Goal: Task Accomplishment & Management: Manage account settings

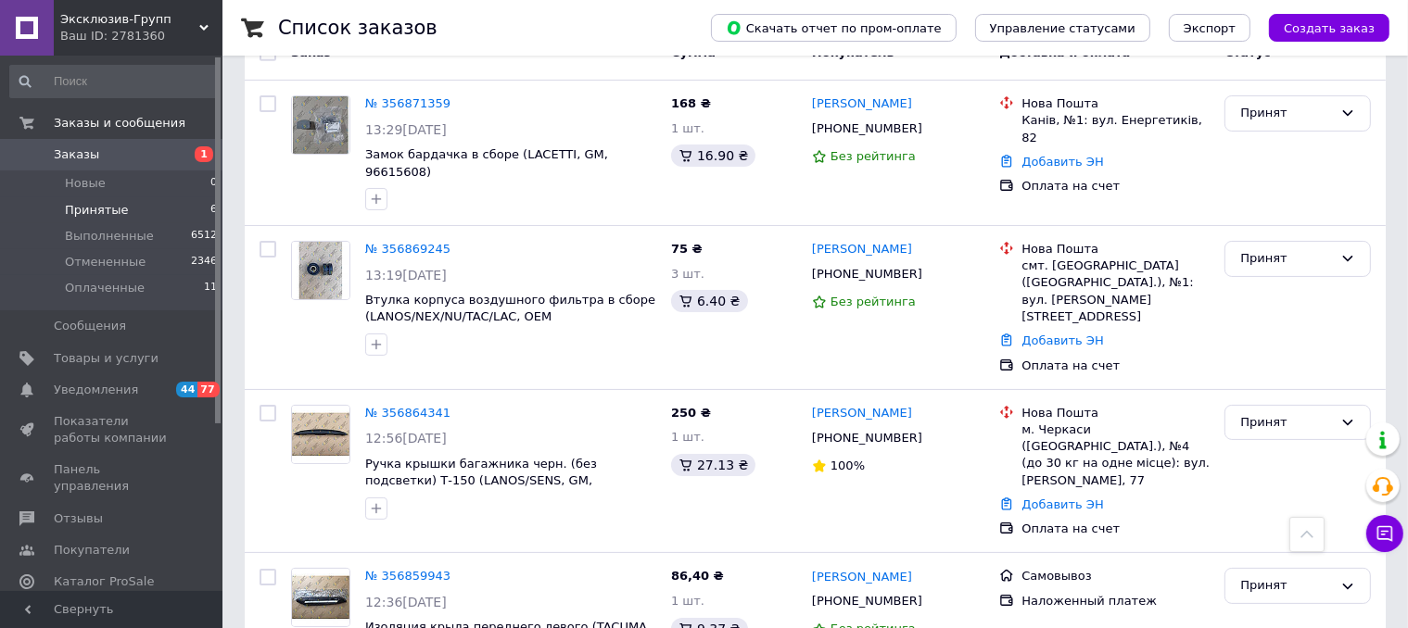
scroll to position [514, 0]
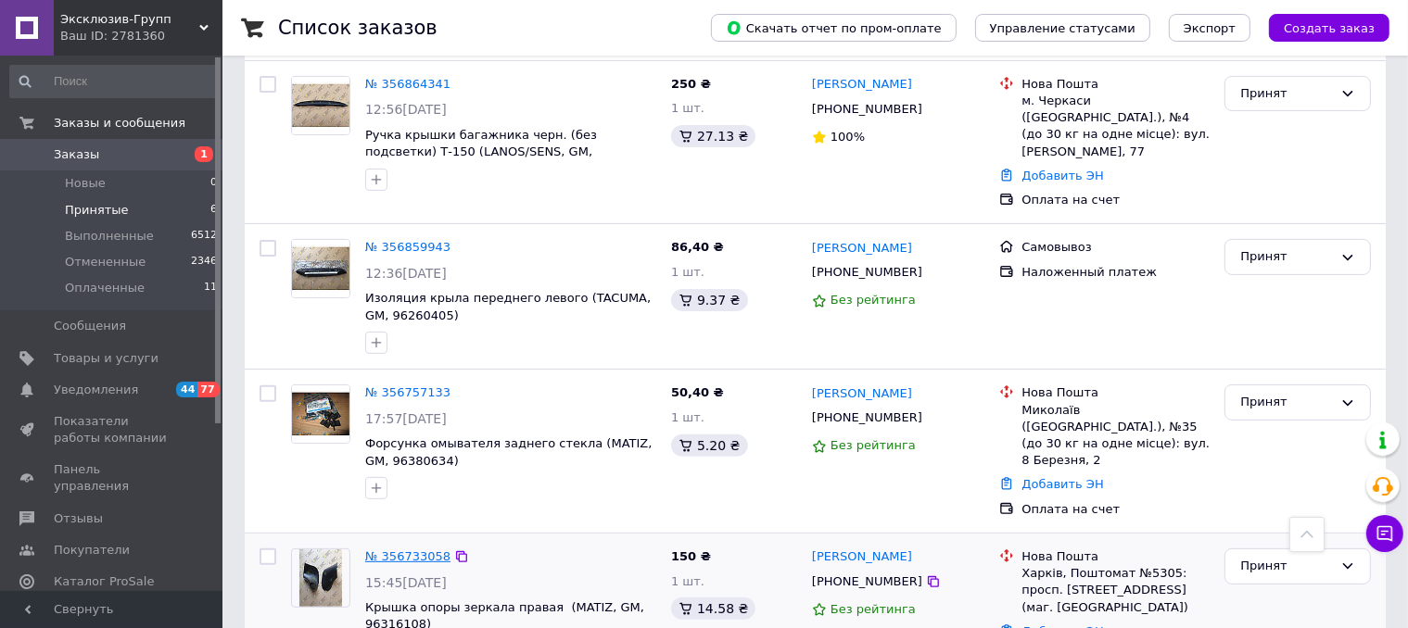
click at [420, 550] on link "№ 356733058" at bounding box center [407, 557] width 85 height 14
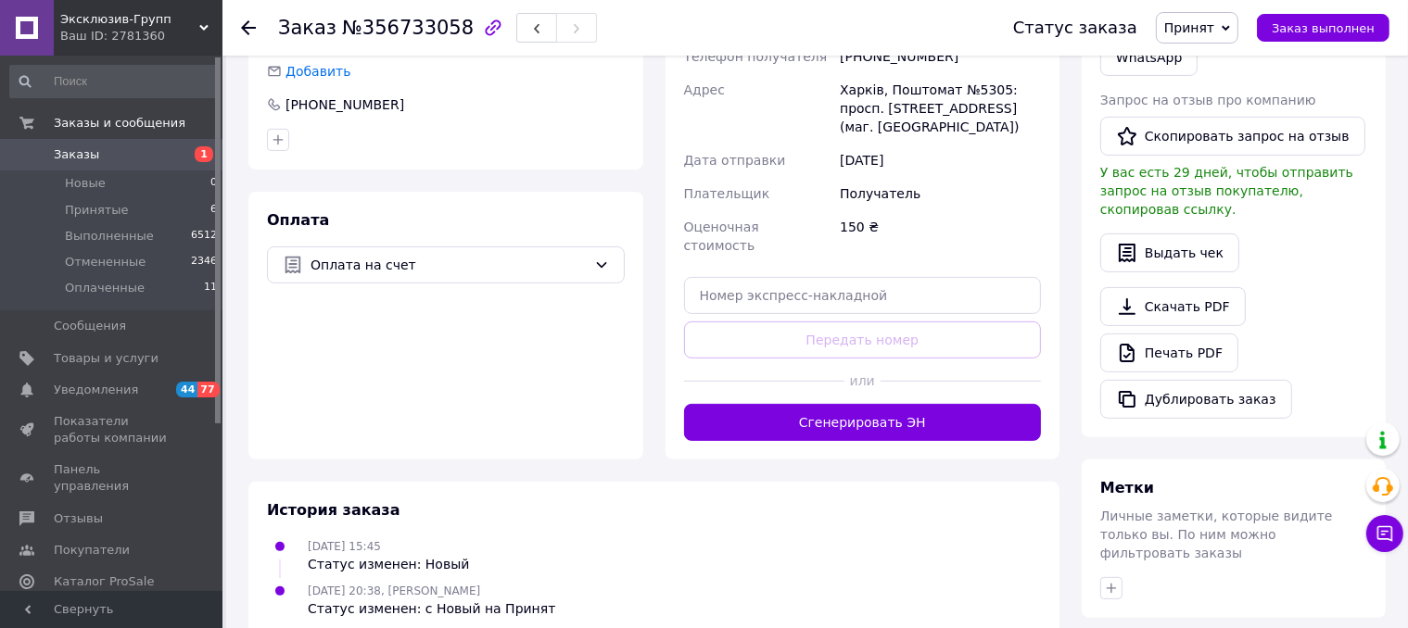
scroll to position [698, 0]
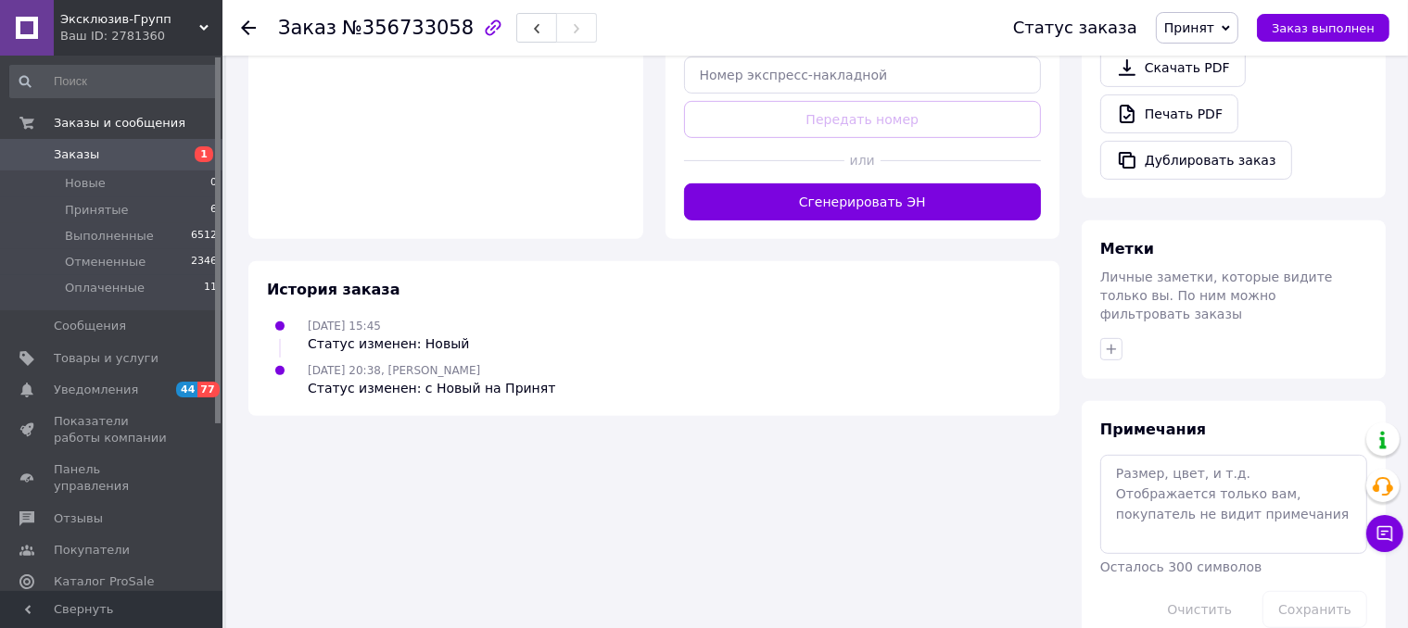
click at [823, 184] on button "Сгенерировать ЭН" at bounding box center [863, 202] width 358 height 37
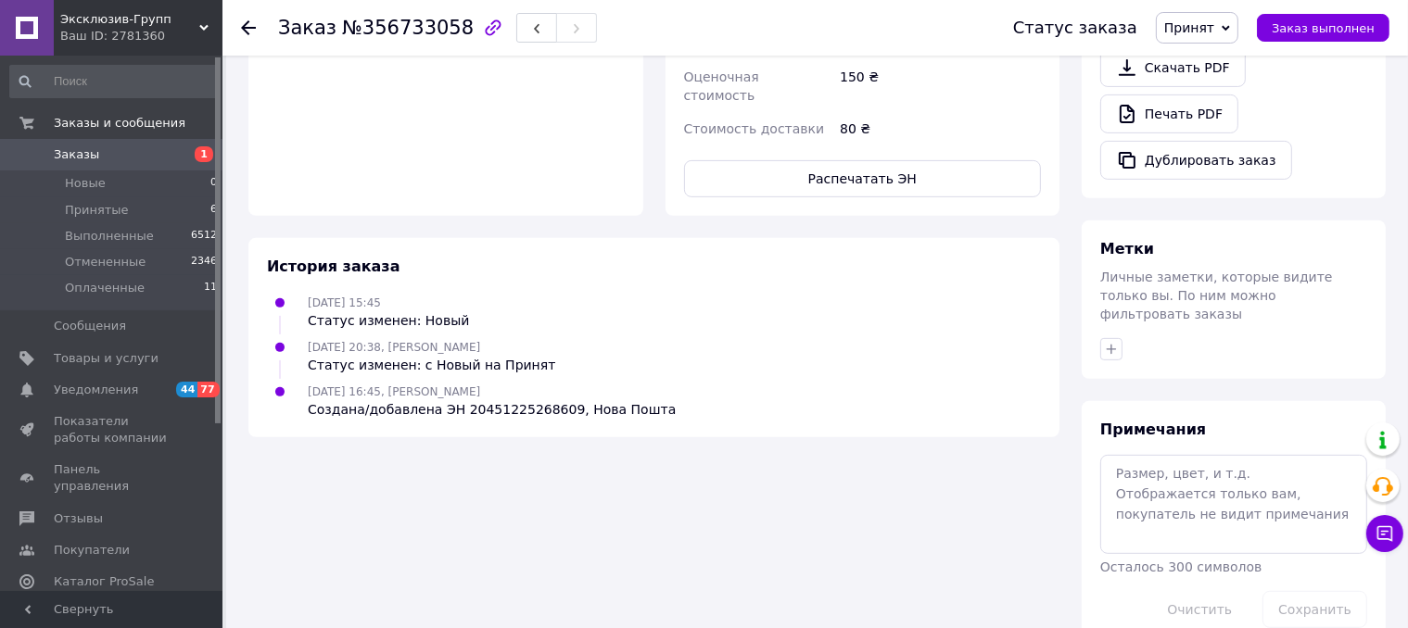
click at [1214, 29] on span "Принят" at bounding box center [1189, 27] width 50 height 15
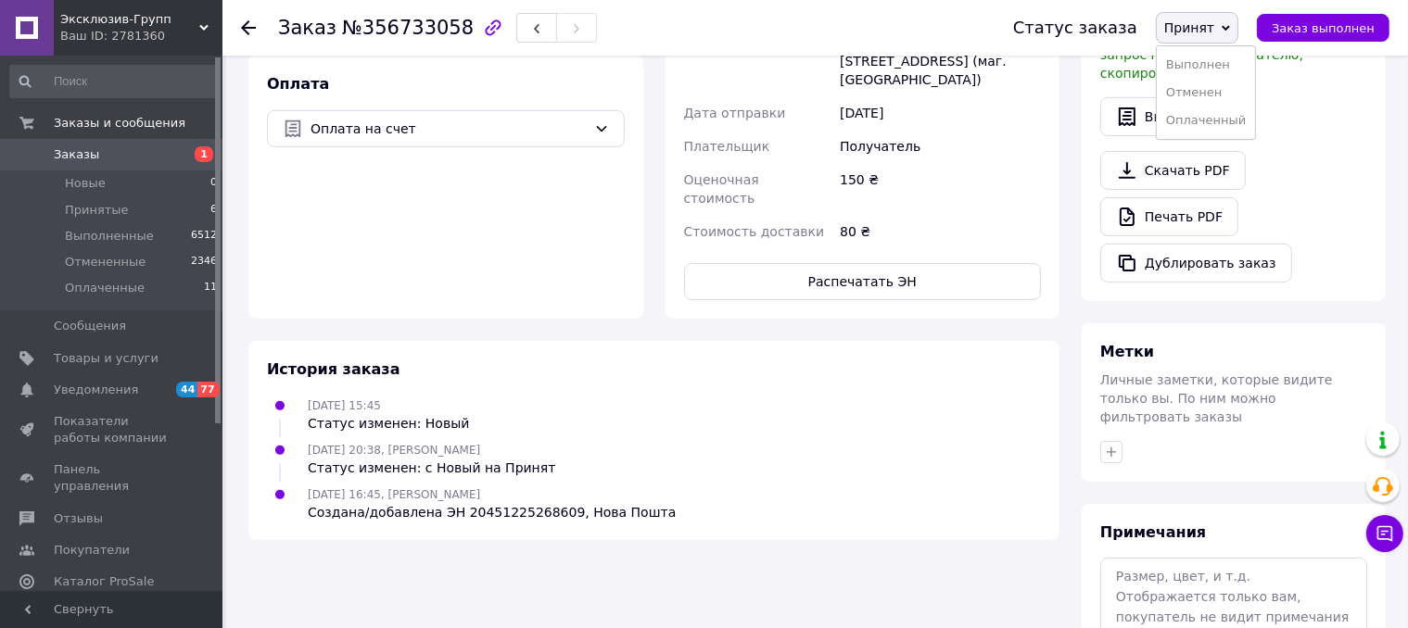
scroll to position [420, 0]
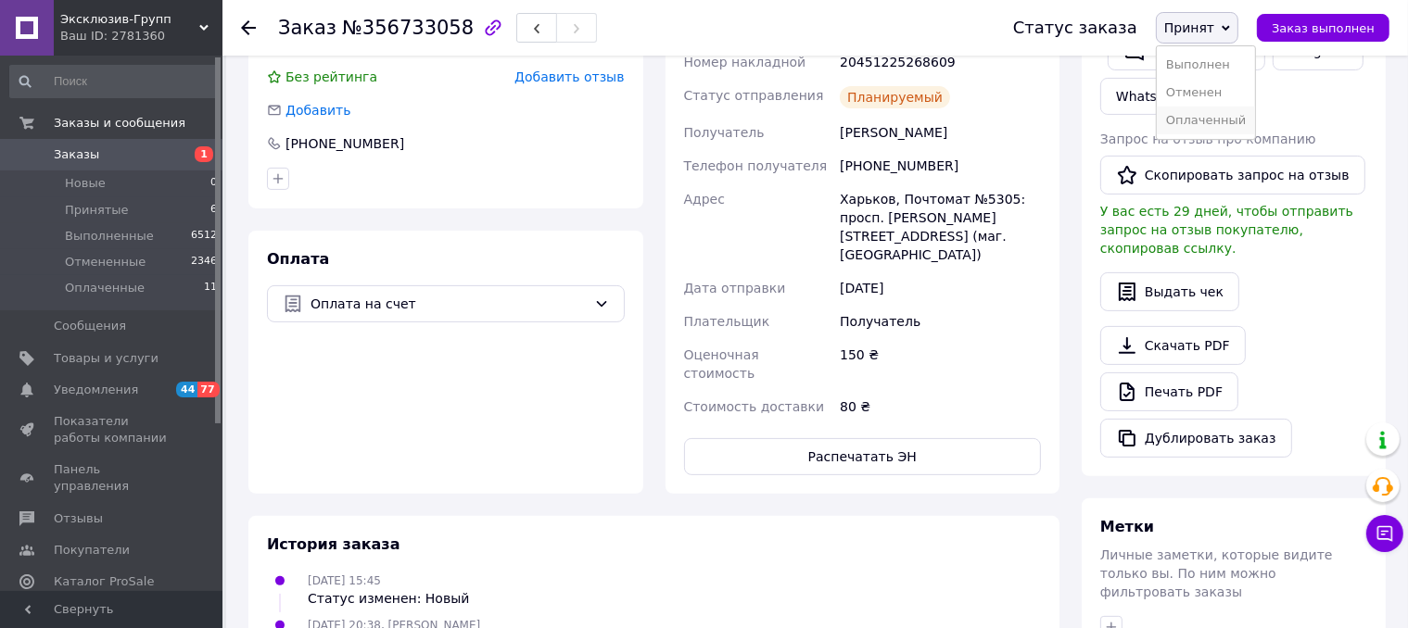
click at [1214, 118] on li "Оплаченный" at bounding box center [1206, 121] width 98 height 28
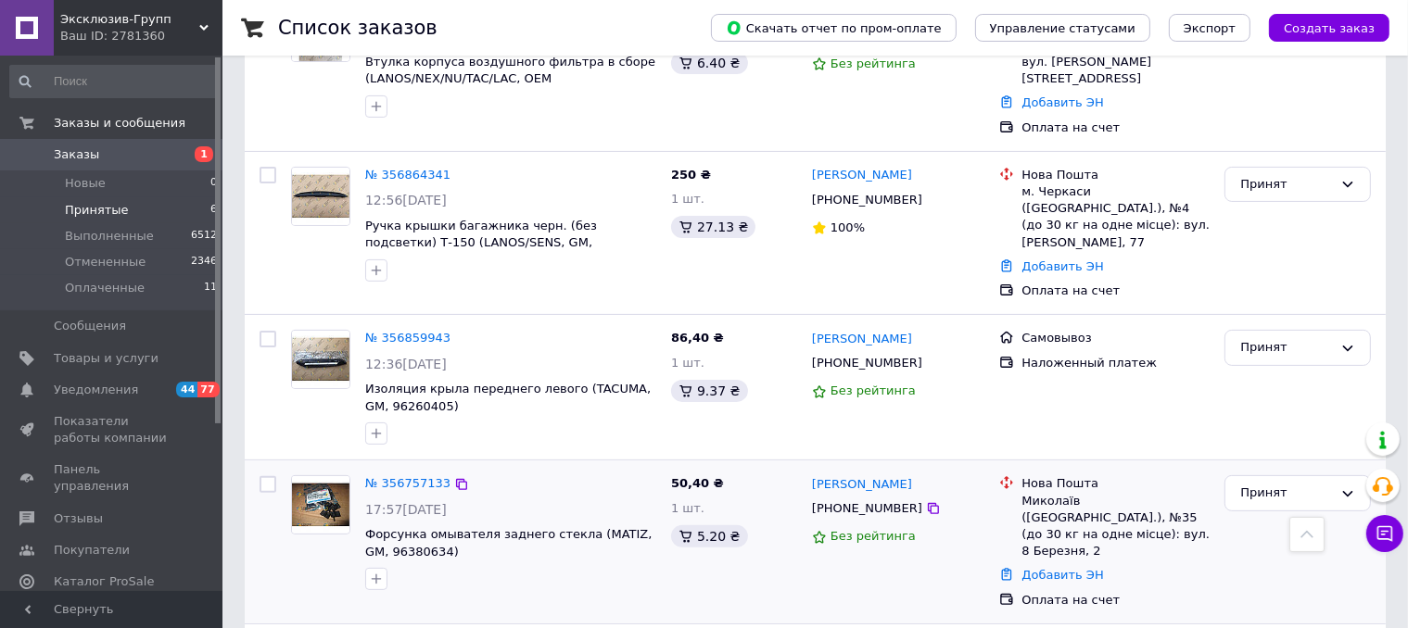
scroll to position [525, 0]
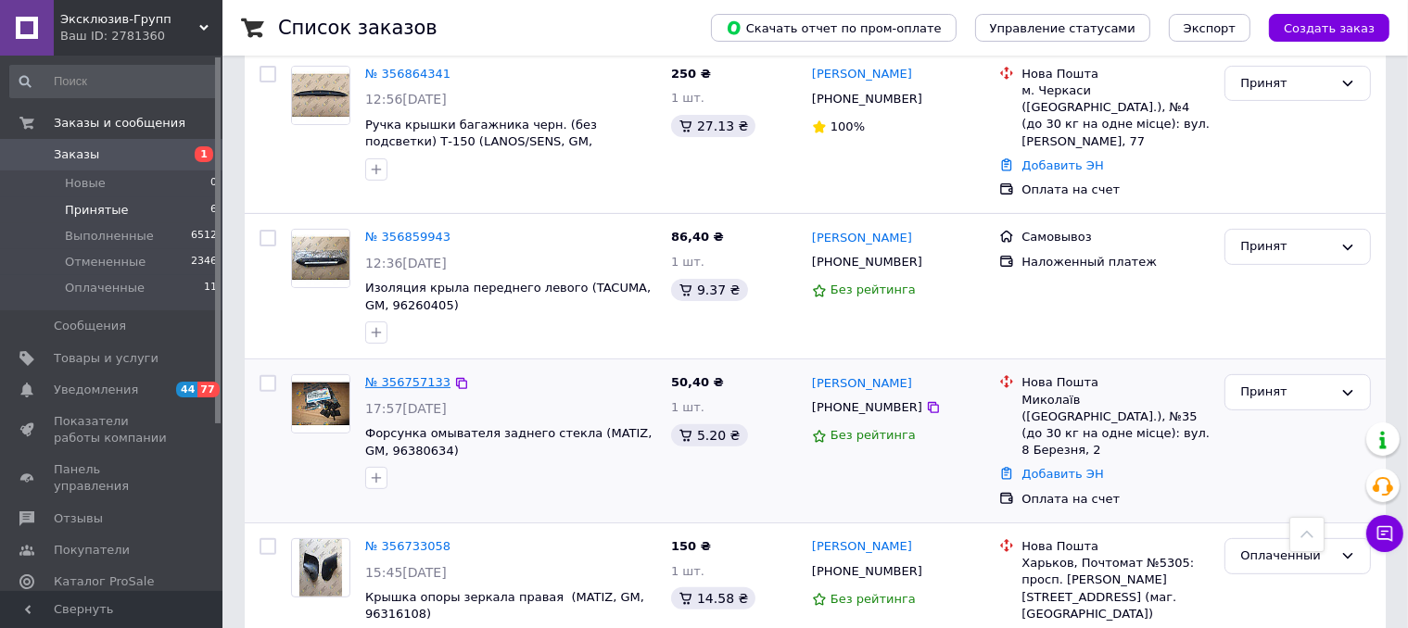
click at [426, 375] on link "№ 356757133" at bounding box center [407, 382] width 85 height 14
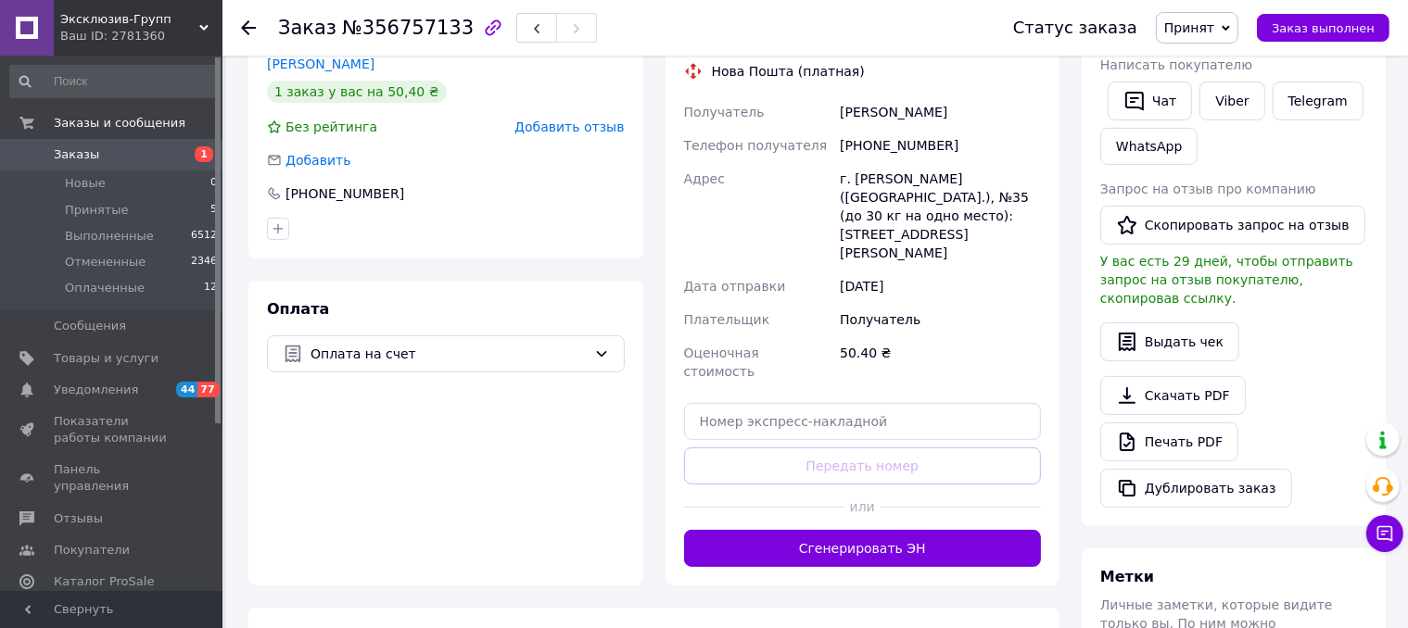
scroll to position [339, 0]
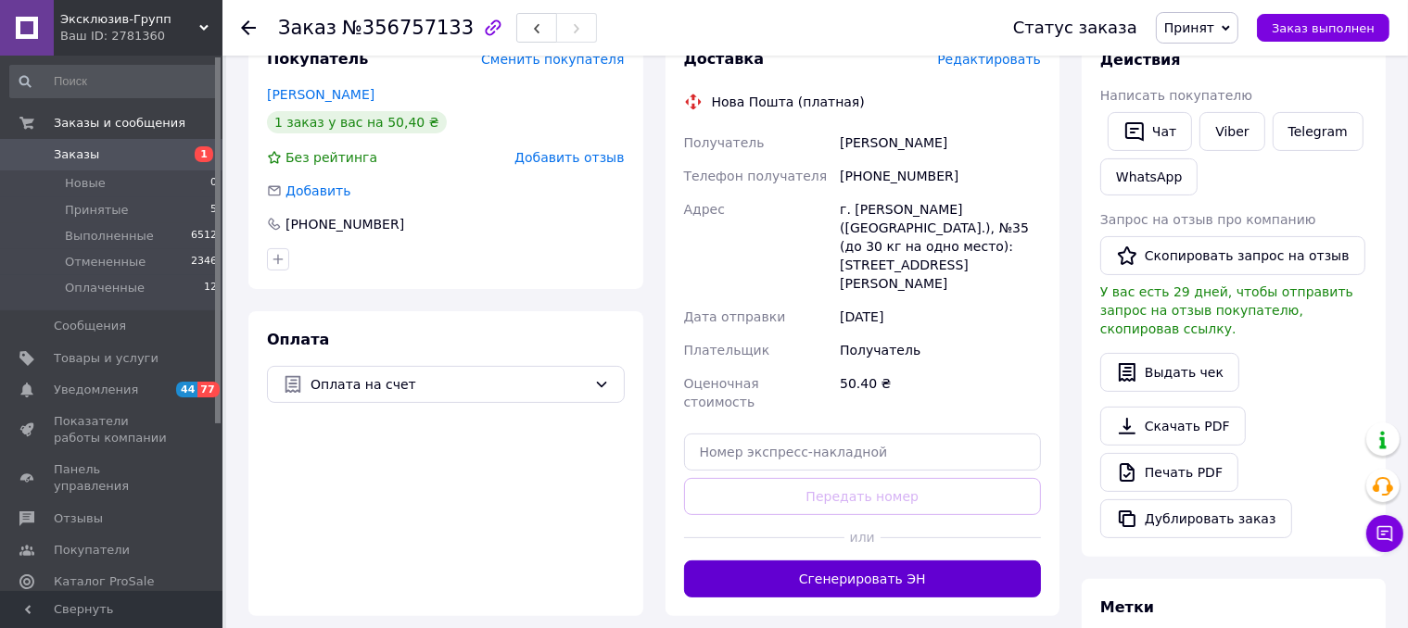
click at [783, 561] on button "Сгенерировать ЭН" at bounding box center [863, 579] width 358 height 37
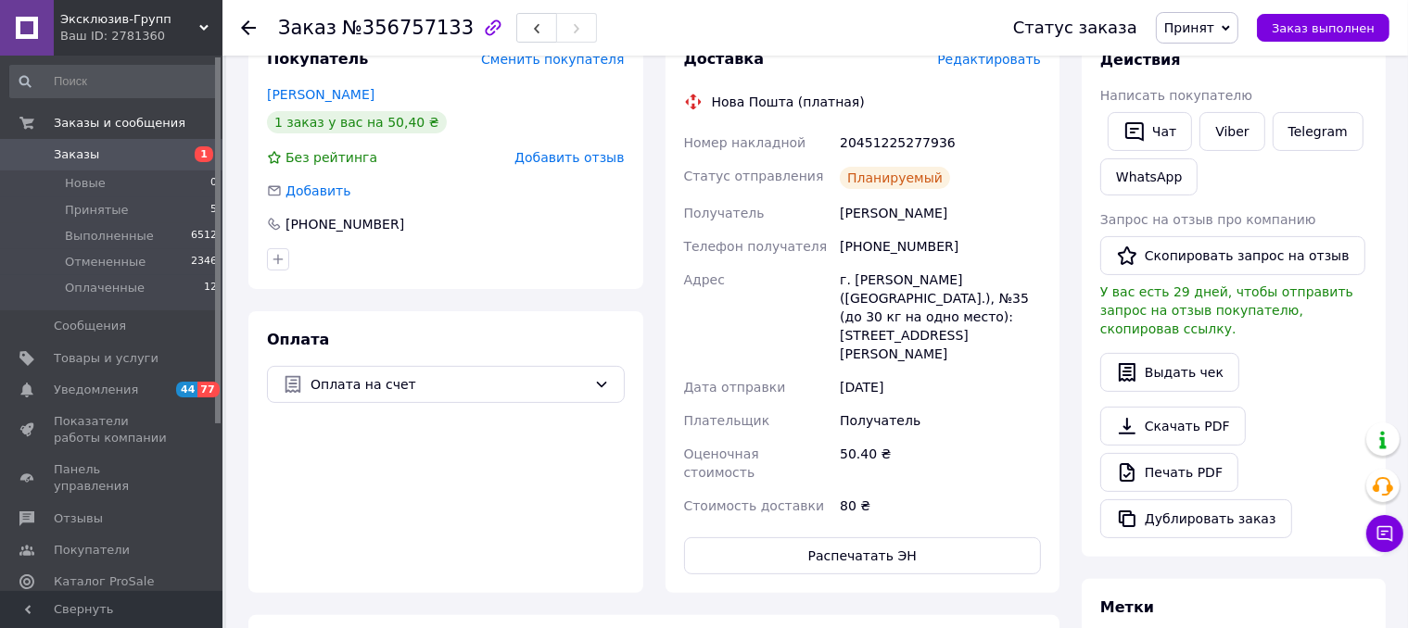
click at [1205, 23] on span "Принят" at bounding box center [1189, 27] width 50 height 15
click at [1219, 123] on li "Оплаченный" at bounding box center [1206, 121] width 98 height 28
click at [101, 162] on span "Заказы" at bounding box center [113, 154] width 118 height 17
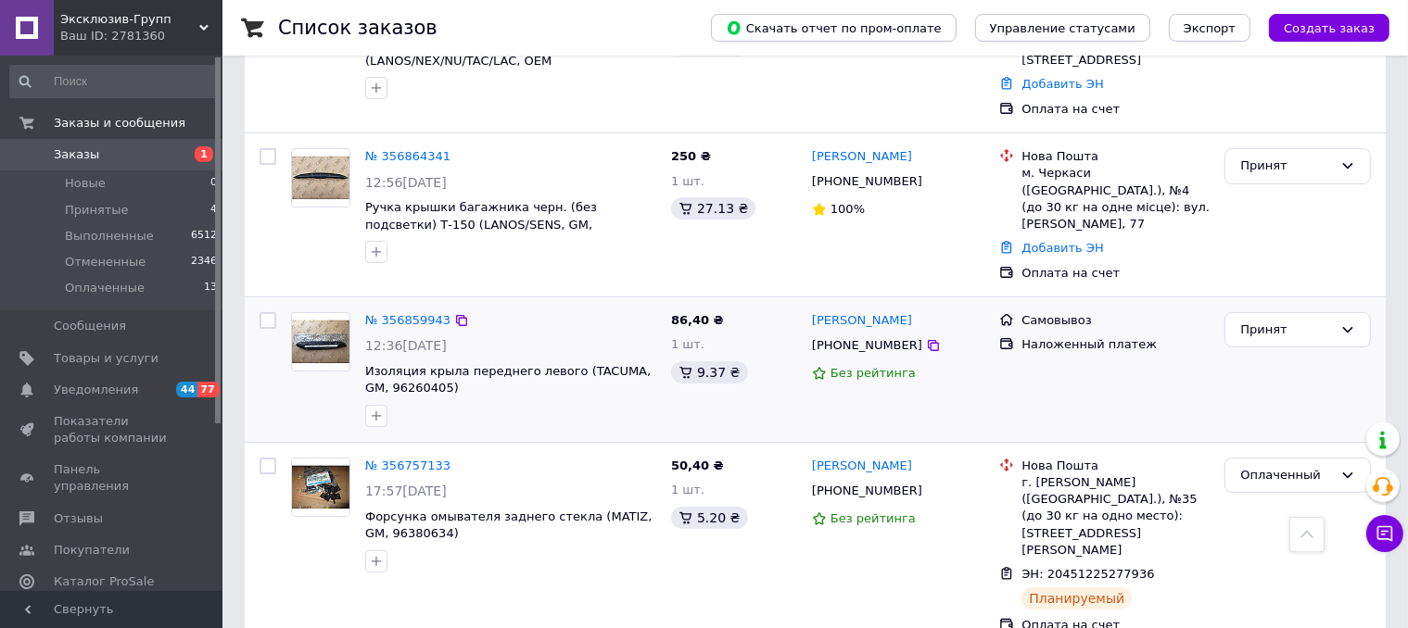
scroll to position [371, 0]
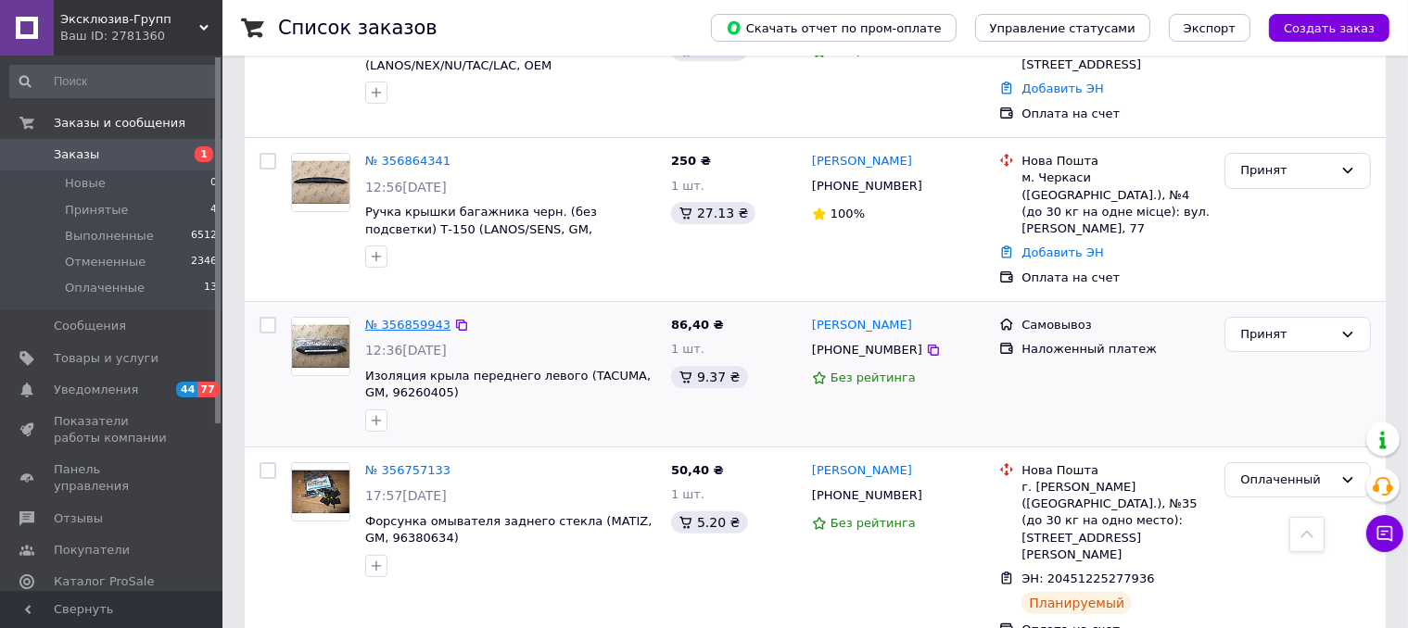
click at [407, 318] on link "№ 356859943" at bounding box center [407, 325] width 85 height 14
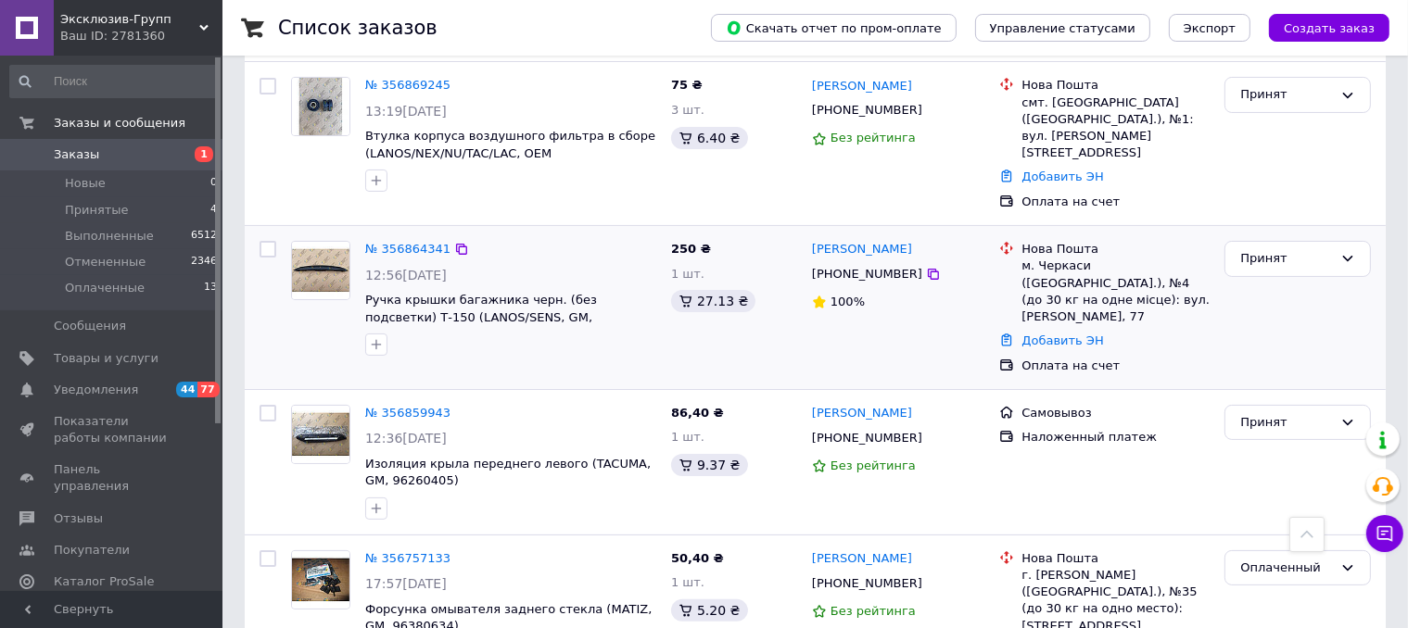
scroll to position [278, 0]
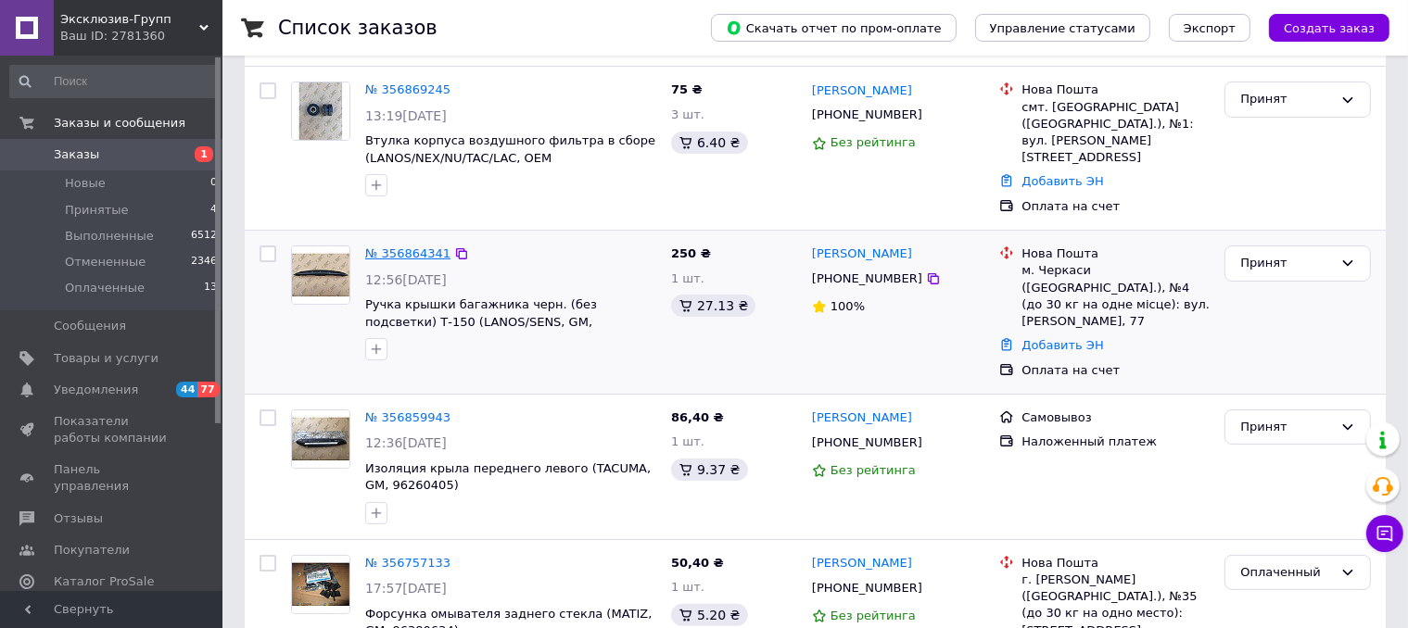
click at [405, 247] on link "№ 356864341" at bounding box center [407, 254] width 85 height 14
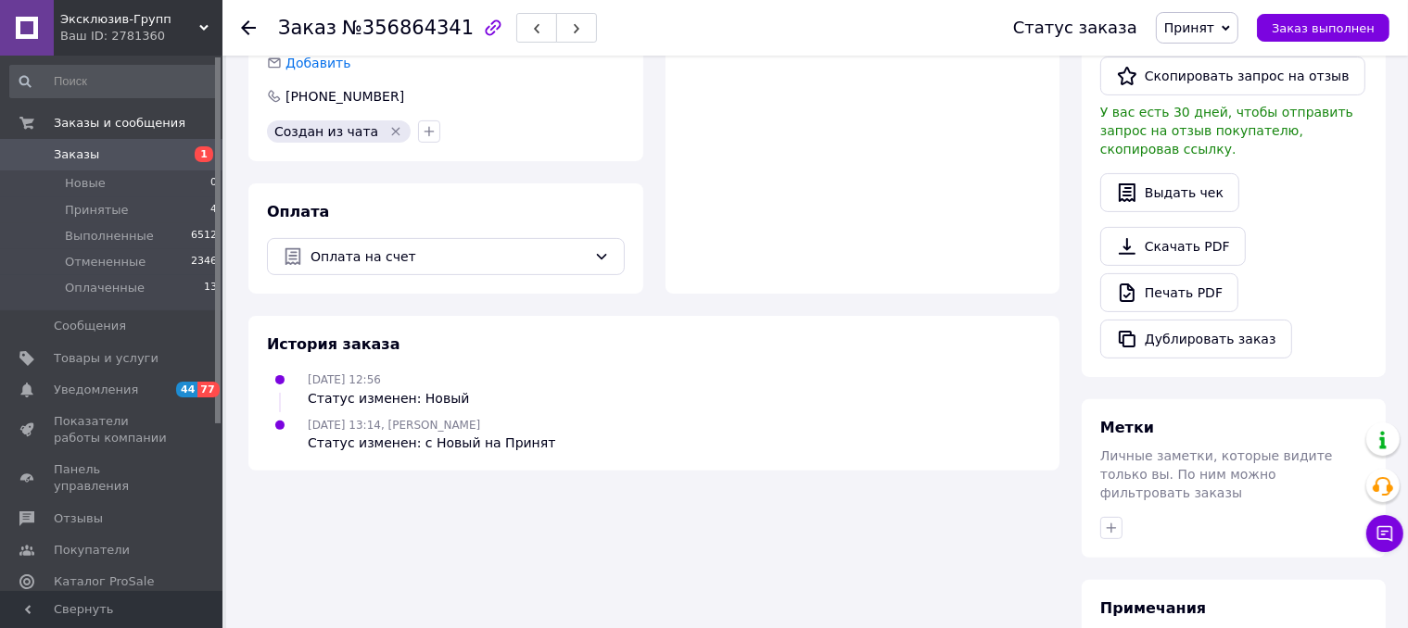
scroll to position [479, 0]
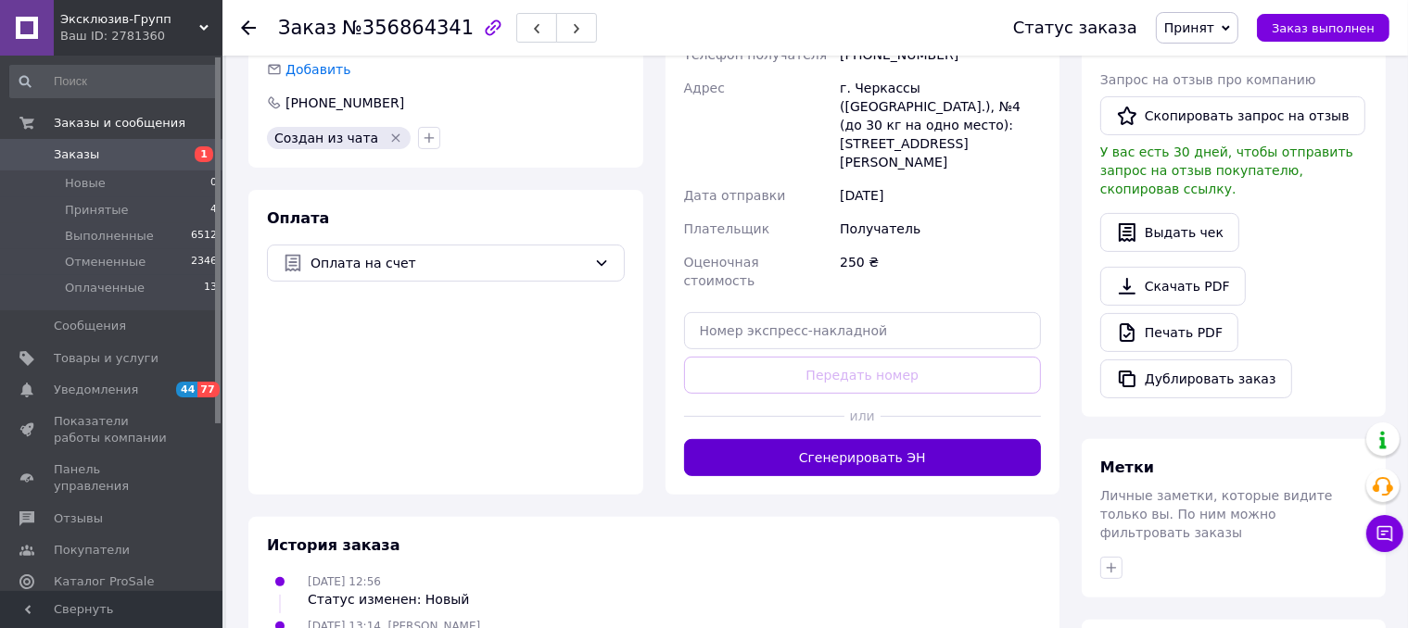
click at [868, 439] on button "Сгенерировать ЭН" at bounding box center [863, 457] width 358 height 37
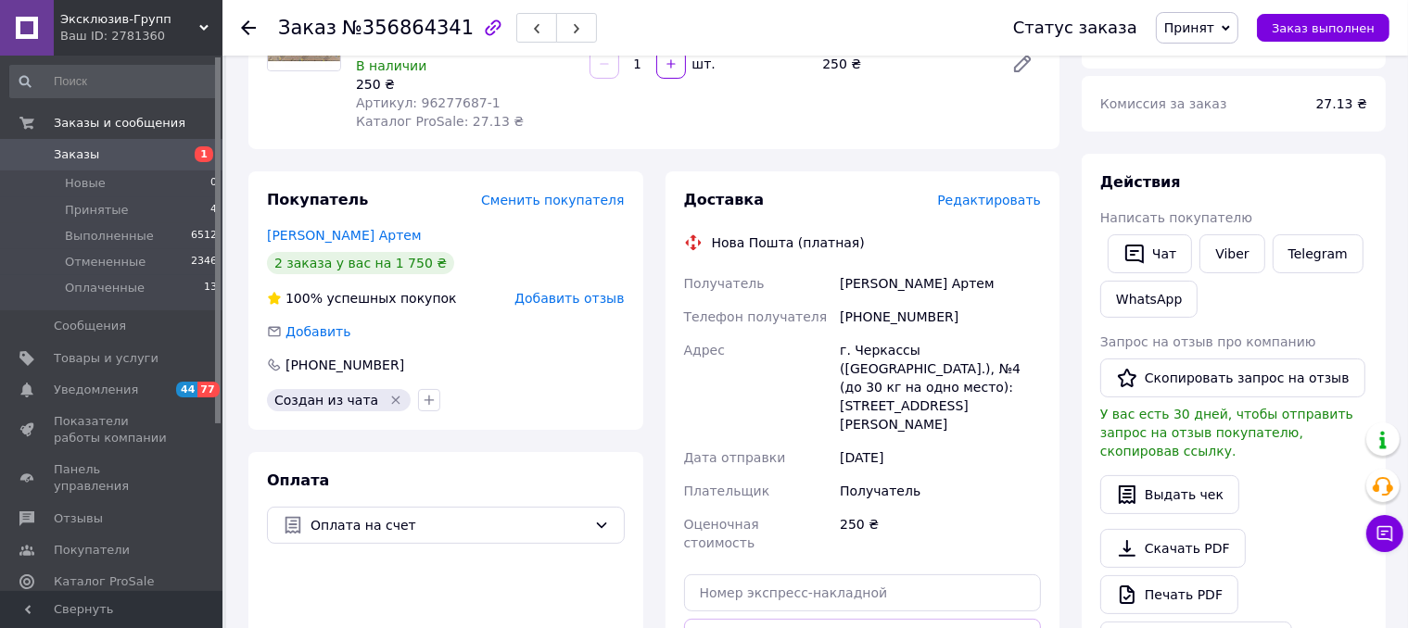
scroll to position [201, 0]
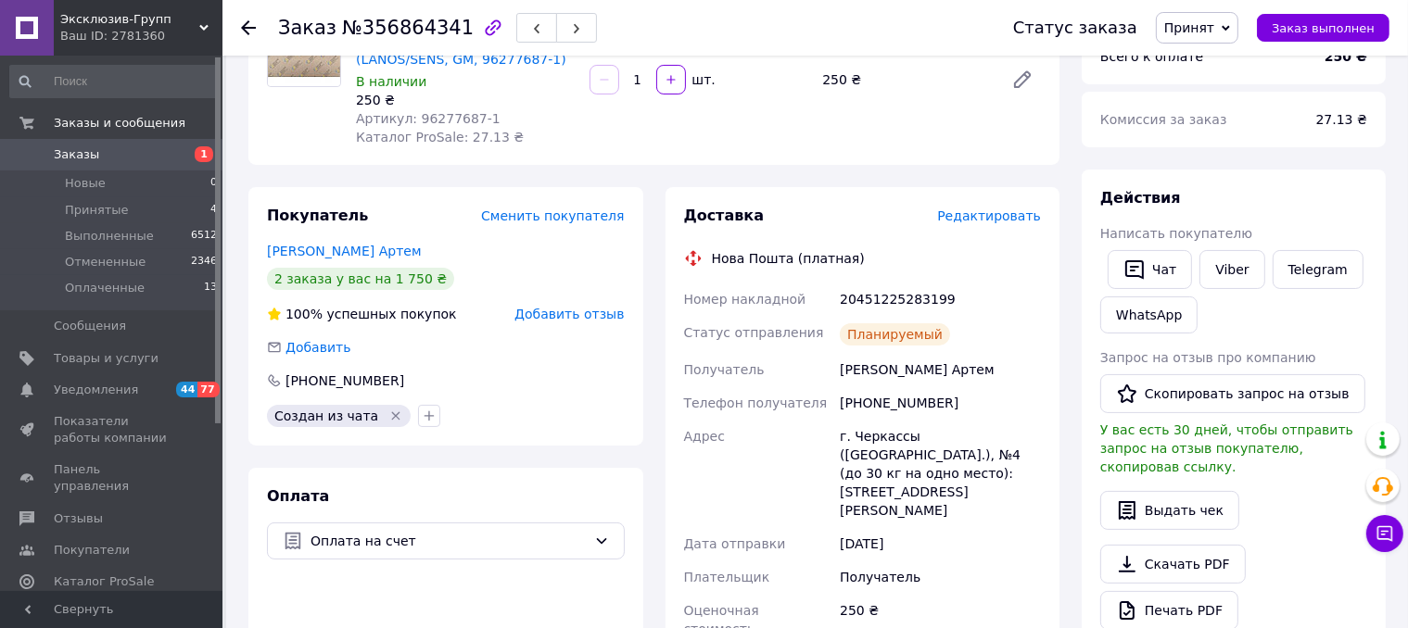
click at [1229, 29] on span "Принят" at bounding box center [1197, 28] width 82 height 32
click at [1220, 124] on li "Оплаченный" at bounding box center [1206, 121] width 98 height 28
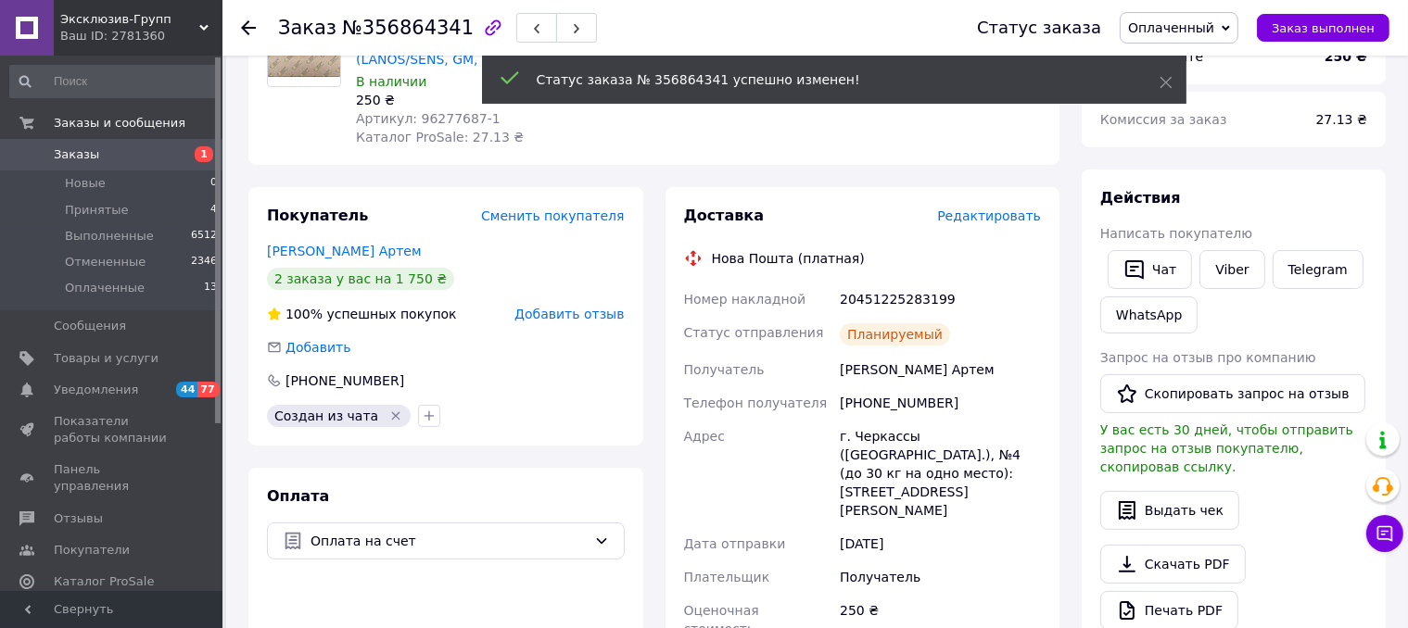
click at [116, 161] on span "Заказы" at bounding box center [113, 154] width 118 height 17
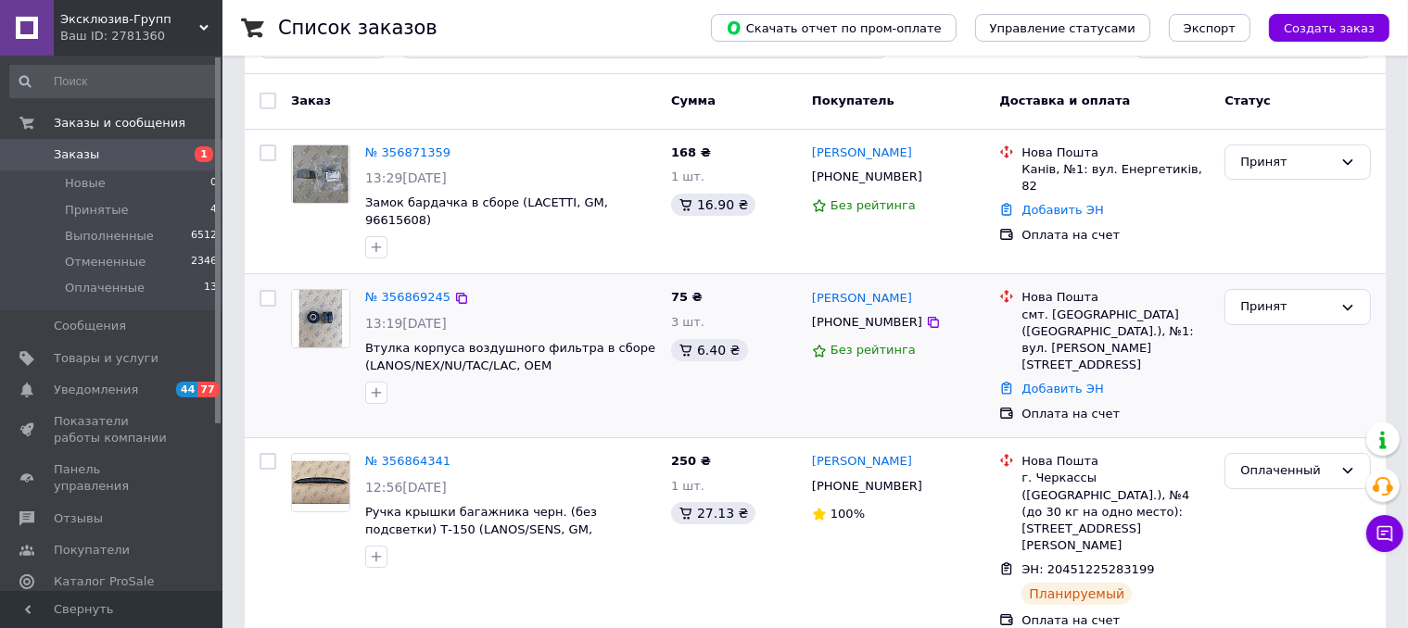
scroll to position [185, 0]
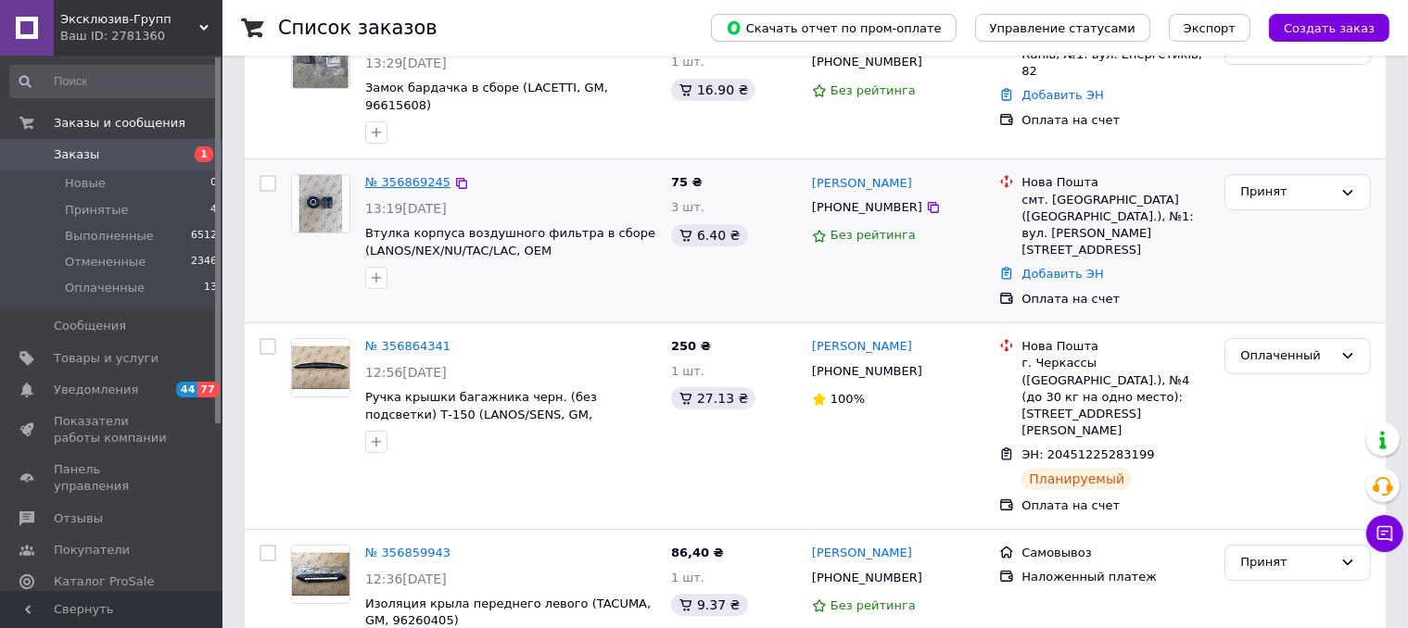
click at [420, 175] on link "№ 356869245" at bounding box center [407, 182] width 85 height 14
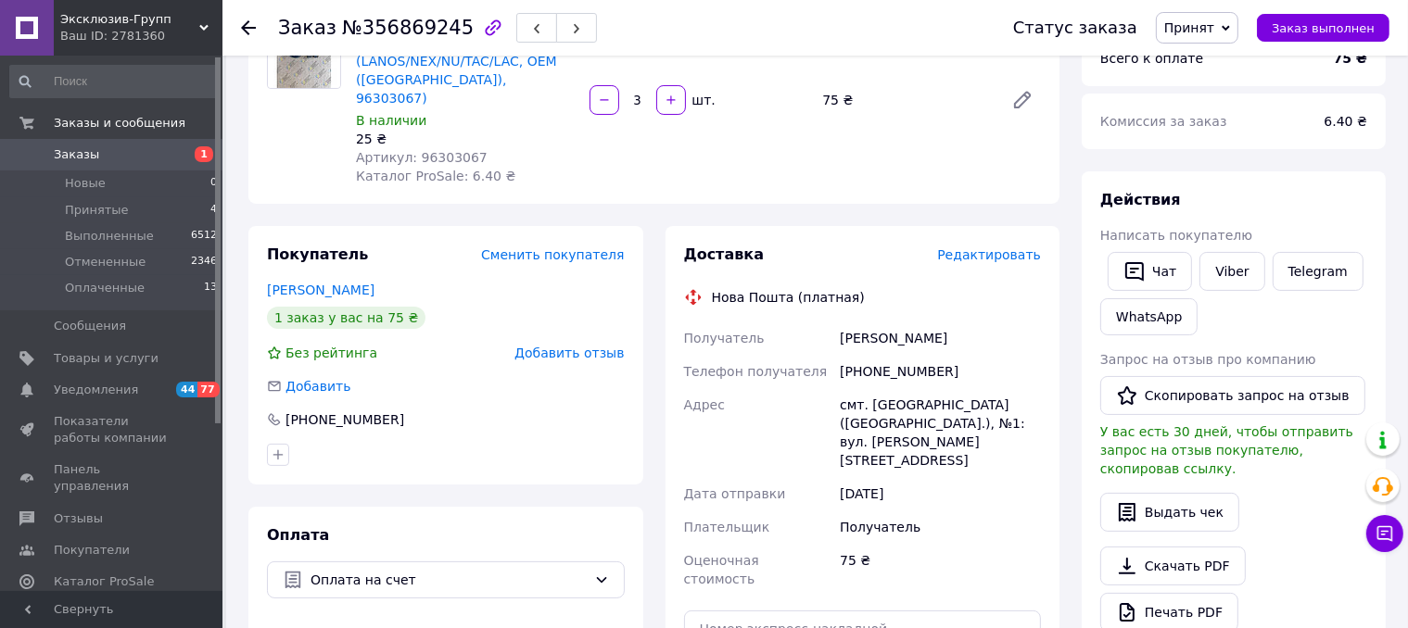
scroll to position [385, 0]
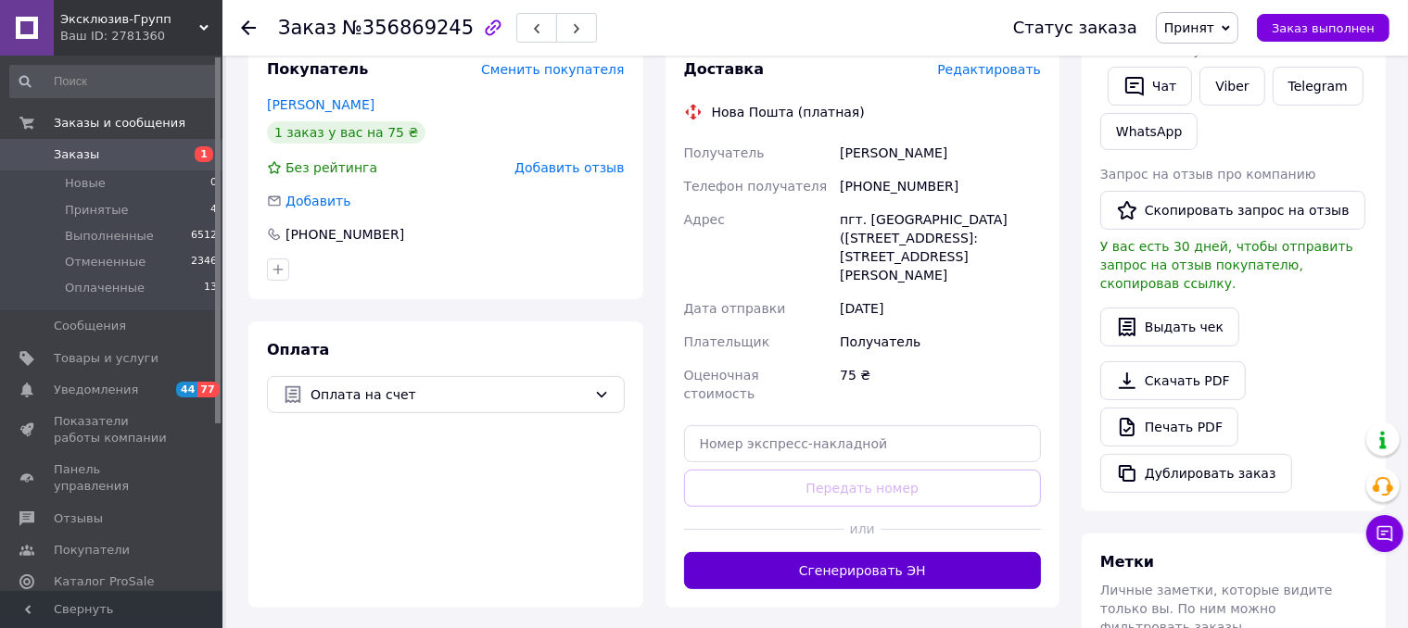
click at [849, 552] on button "Сгенерировать ЭН" at bounding box center [863, 570] width 358 height 37
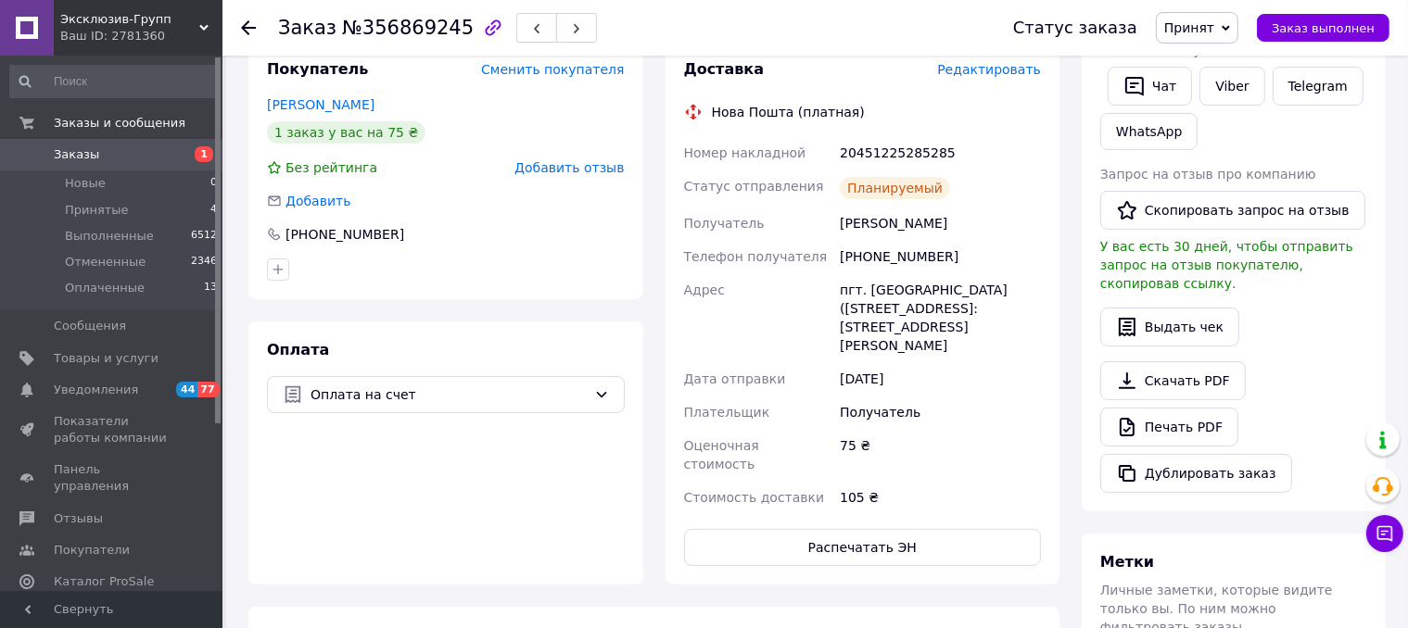
click at [1214, 27] on span "Принят" at bounding box center [1189, 27] width 50 height 15
click at [1224, 121] on li "Оплаченный" at bounding box center [1206, 121] width 98 height 28
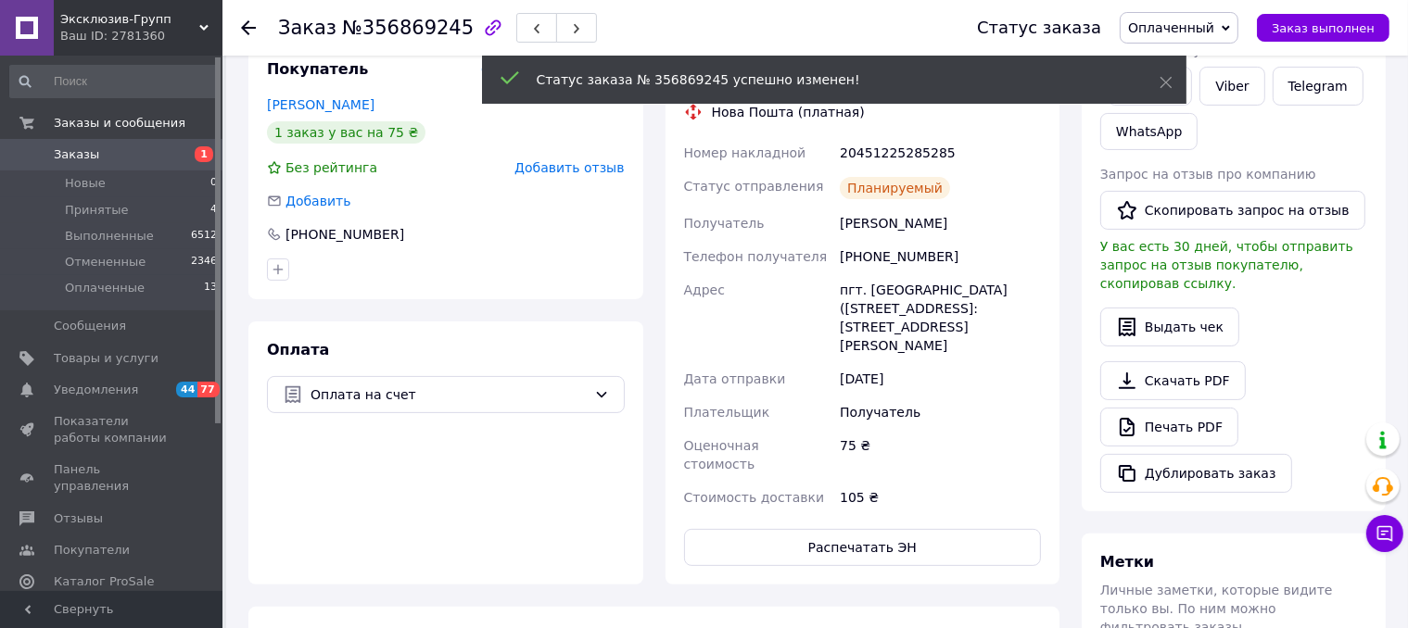
click at [111, 156] on span "Заказы" at bounding box center [113, 154] width 118 height 17
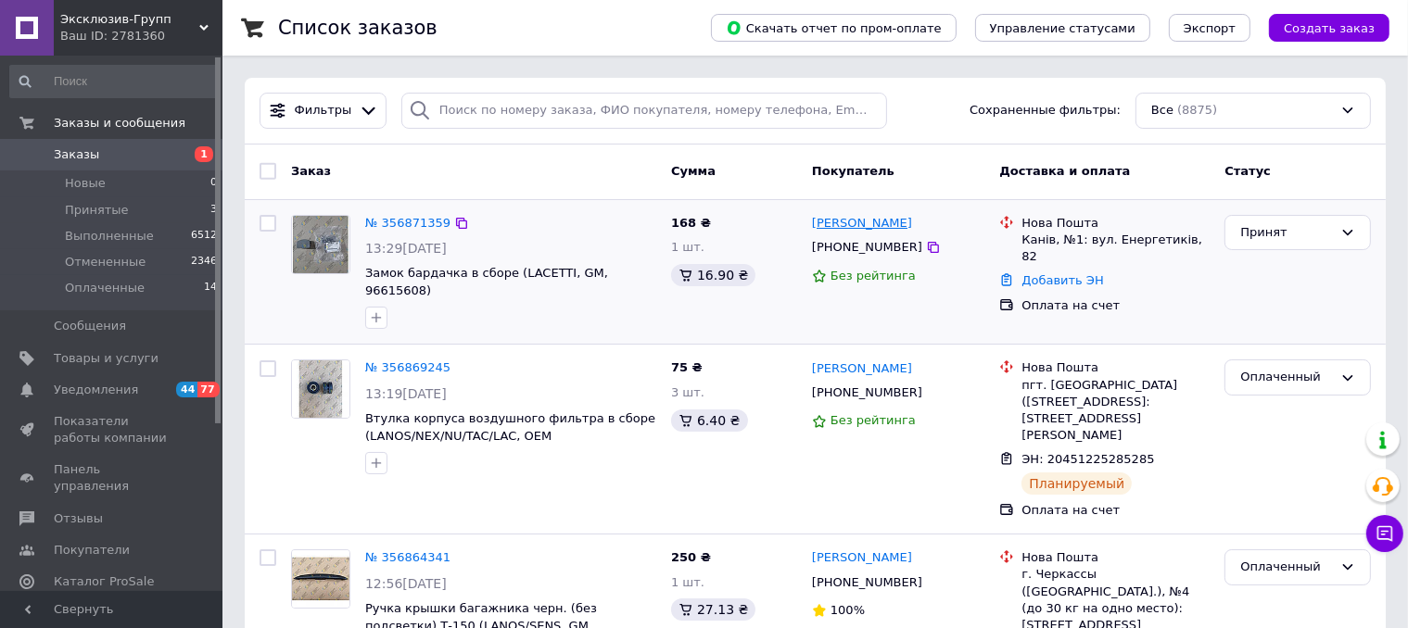
click at [821, 223] on link "[PERSON_NAME]" at bounding box center [862, 224] width 100 height 18
click at [420, 224] on link "№ 356871359" at bounding box center [407, 223] width 85 height 14
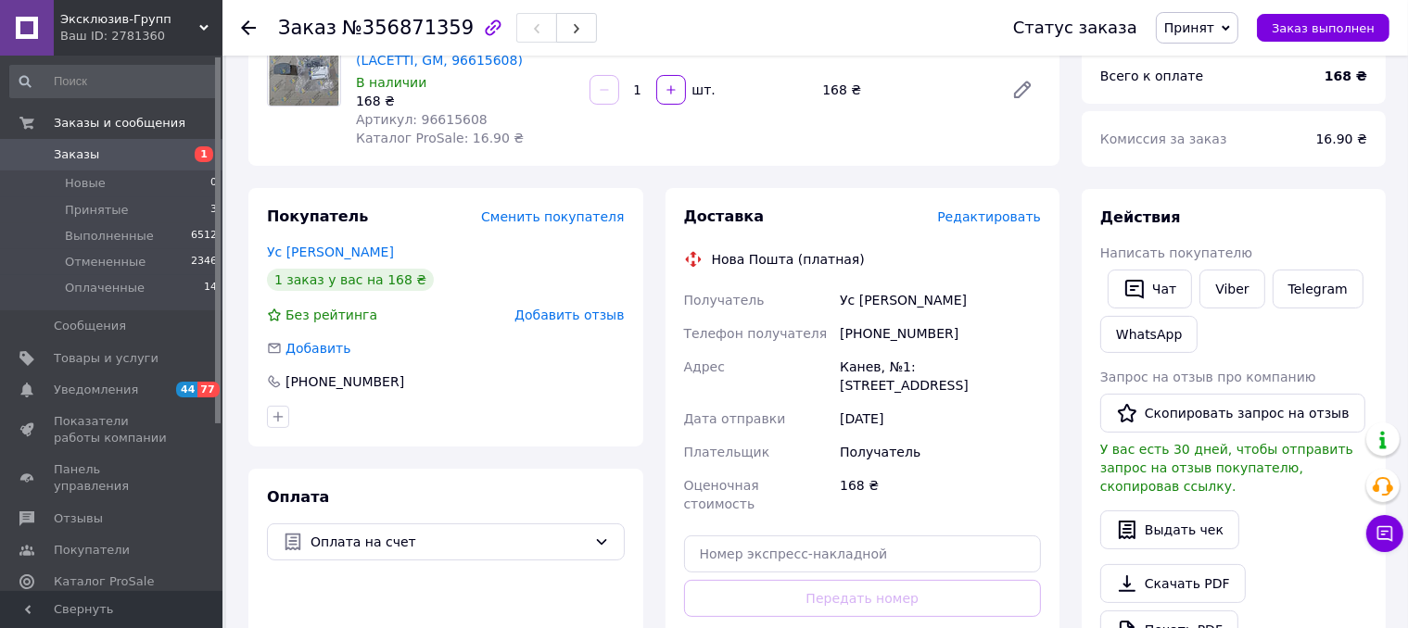
scroll to position [463, 0]
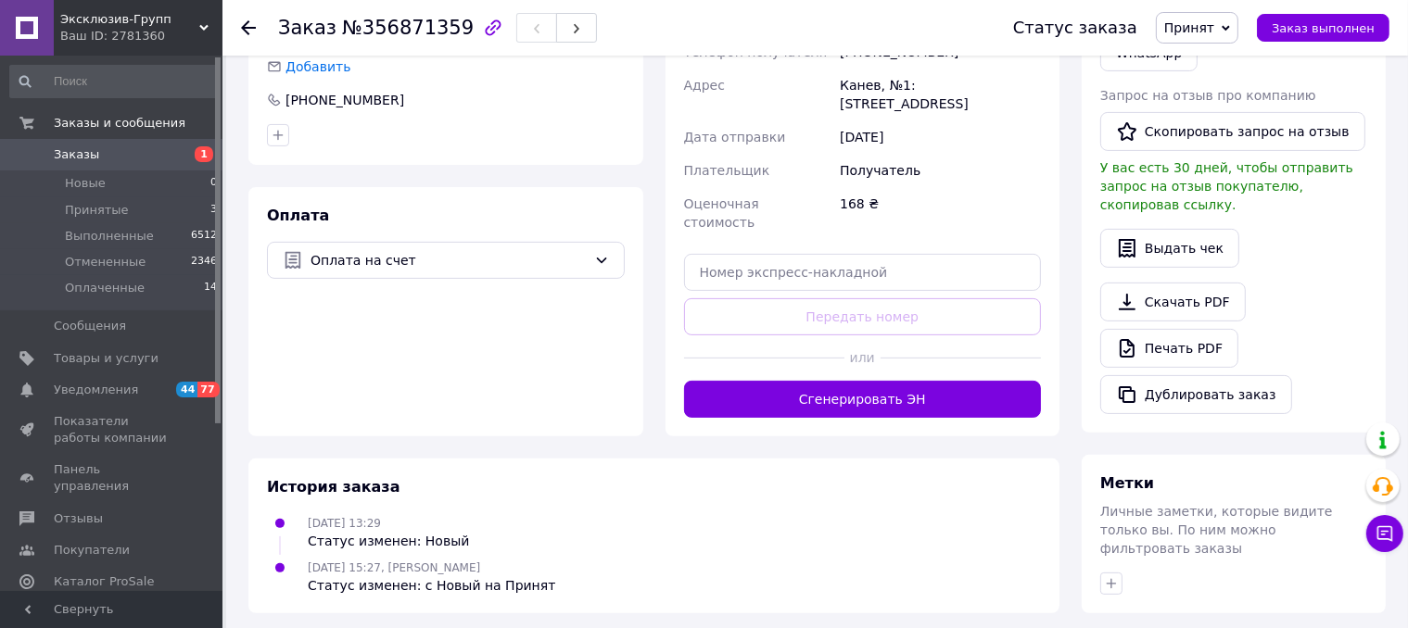
click at [868, 383] on div "Доставка Редактировать Нова Пошта (платная) Получатель Ус [PERSON_NAME] Телефон…" at bounding box center [863, 171] width 395 height 530
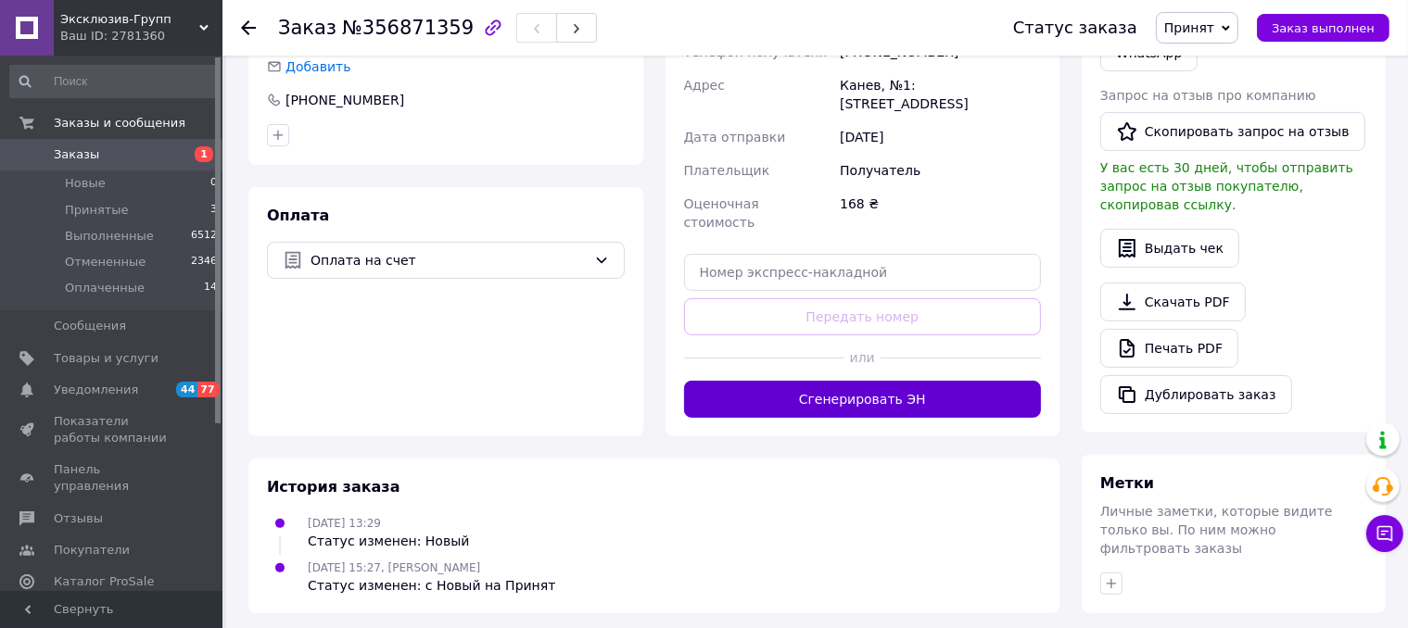
click at [865, 381] on button "Сгенерировать ЭН" at bounding box center [863, 399] width 358 height 37
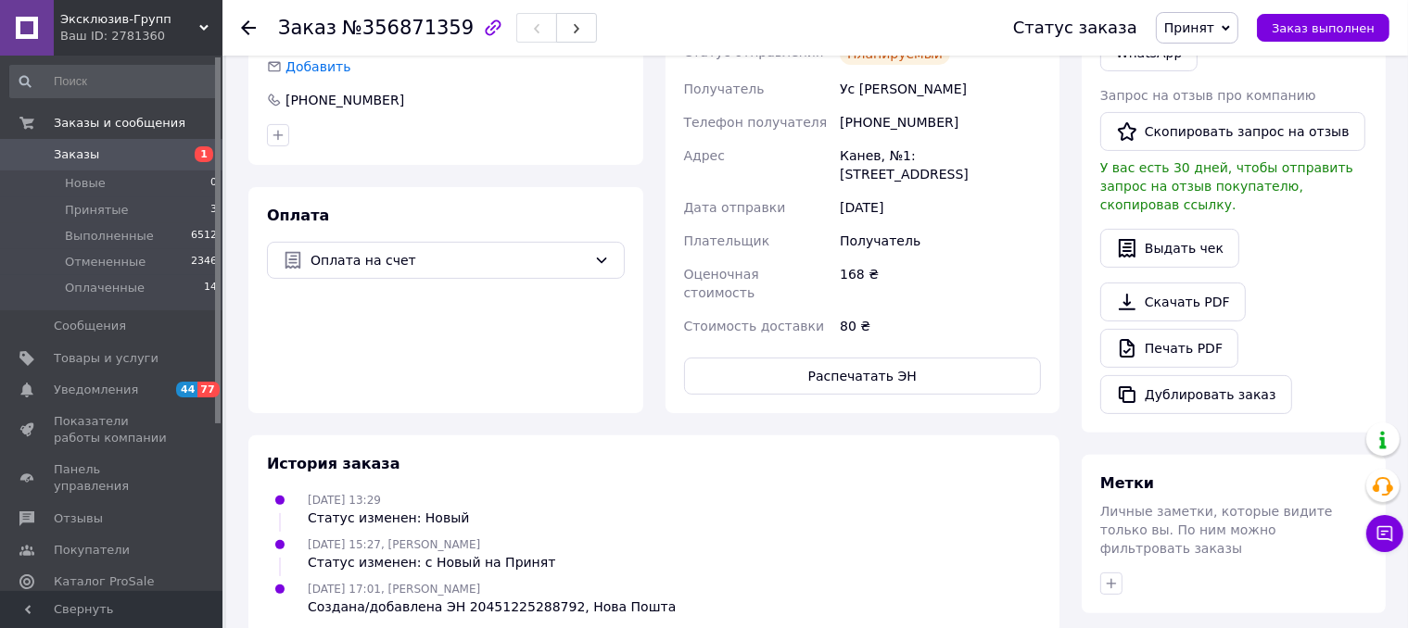
click at [1214, 29] on span "Принят" at bounding box center [1189, 27] width 50 height 15
click at [1216, 123] on li "Оплаченный" at bounding box center [1206, 121] width 98 height 28
click at [135, 156] on span "Заказы" at bounding box center [113, 154] width 118 height 17
